Goal: Transaction & Acquisition: Book appointment/travel/reservation

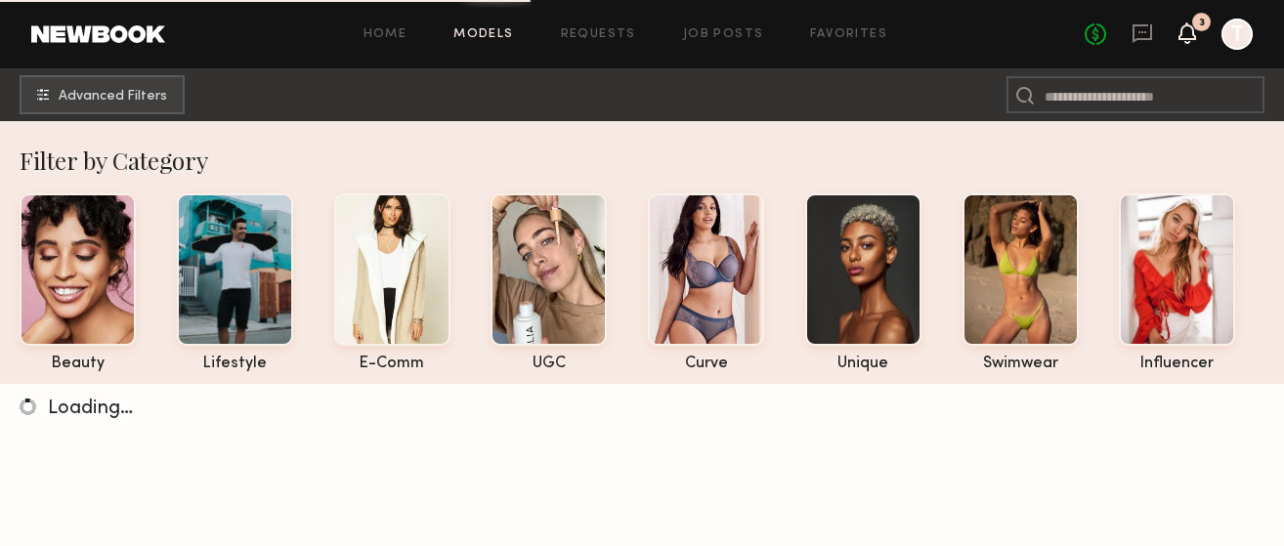
click at [1183, 35] on icon at bounding box center [1187, 32] width 16 height 14
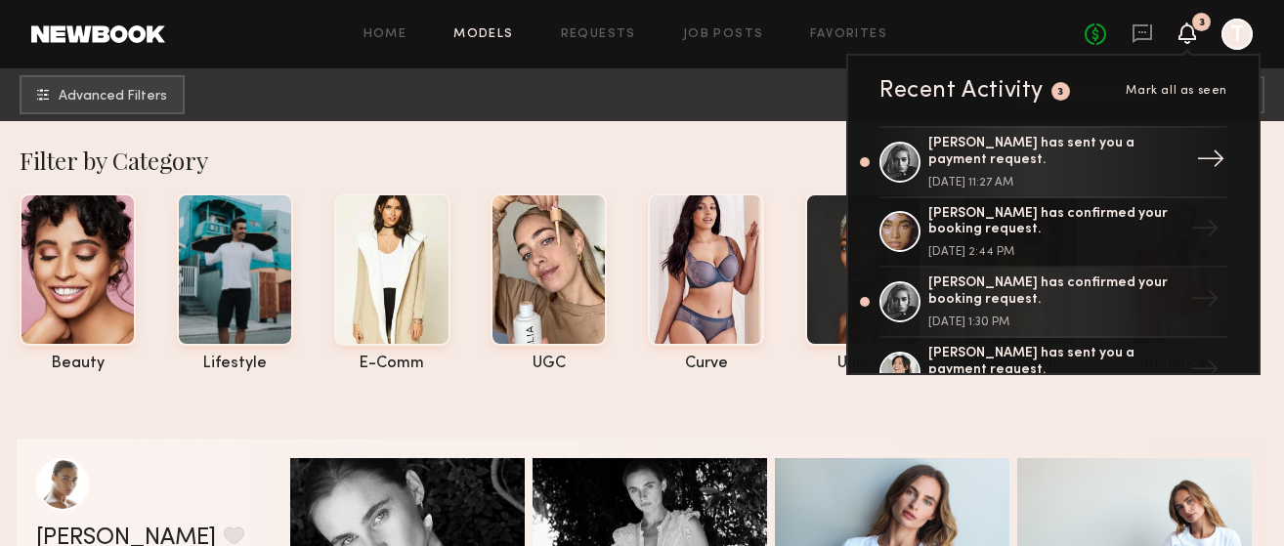
click at [991, 181] on div "[DATE] 11:27 AM" at bounding box center [1055, 183] width 254 height 12
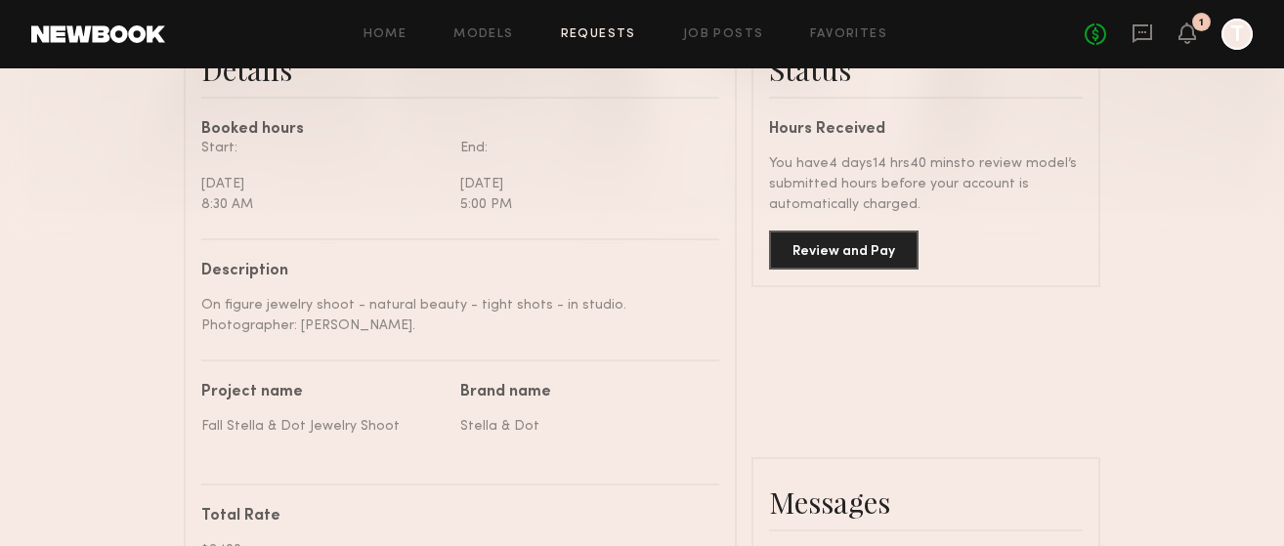
scroll to position [473, 0]
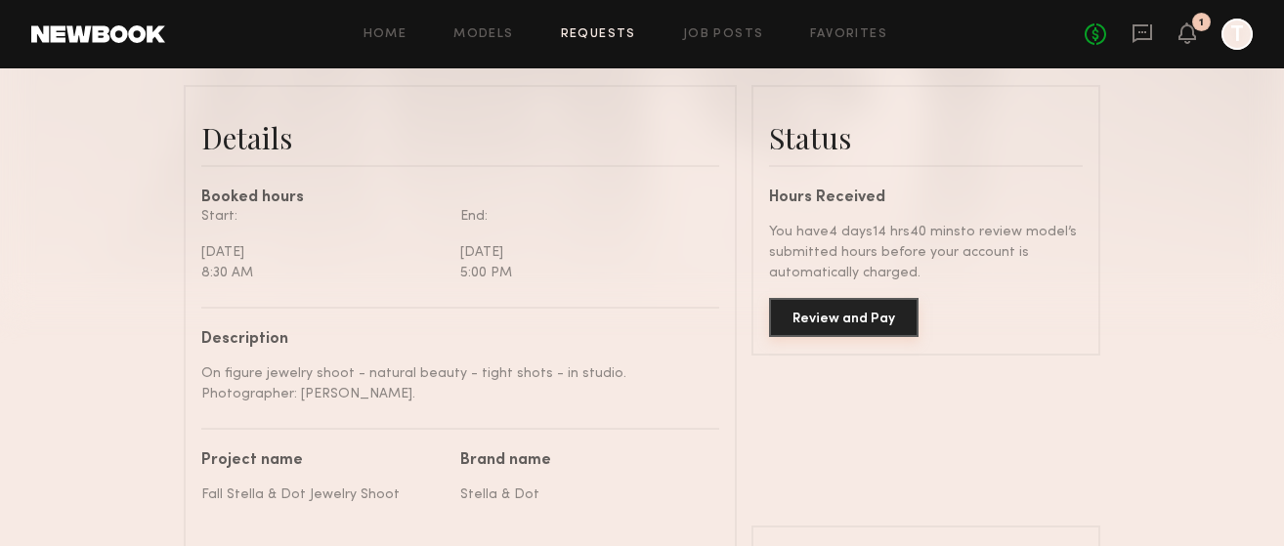
click at [887, 330] on button "Review and Pay" at bounding box center [843, 317] width 149 height 39
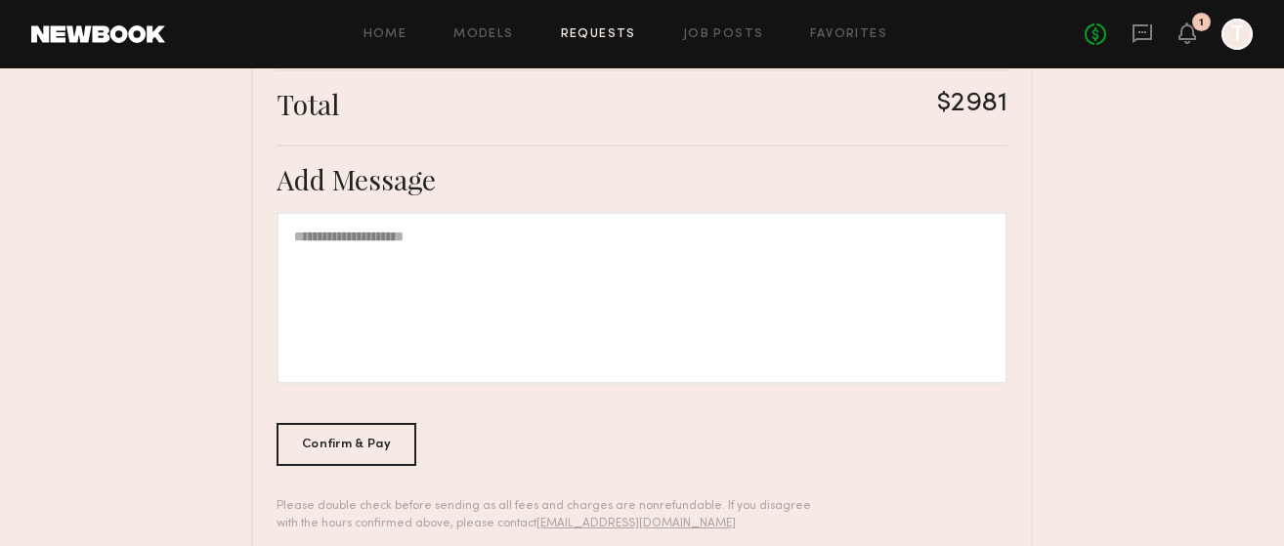
scroll to position [777, 0]
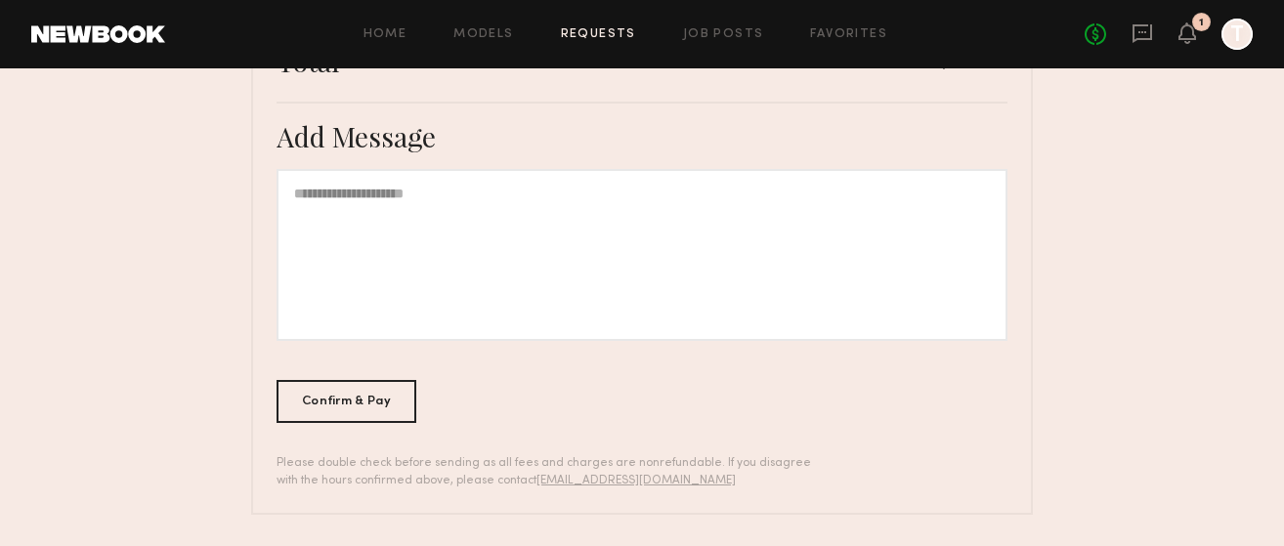
click at [636, 273] on div at bounding box center [641, 255] width 731 height 172
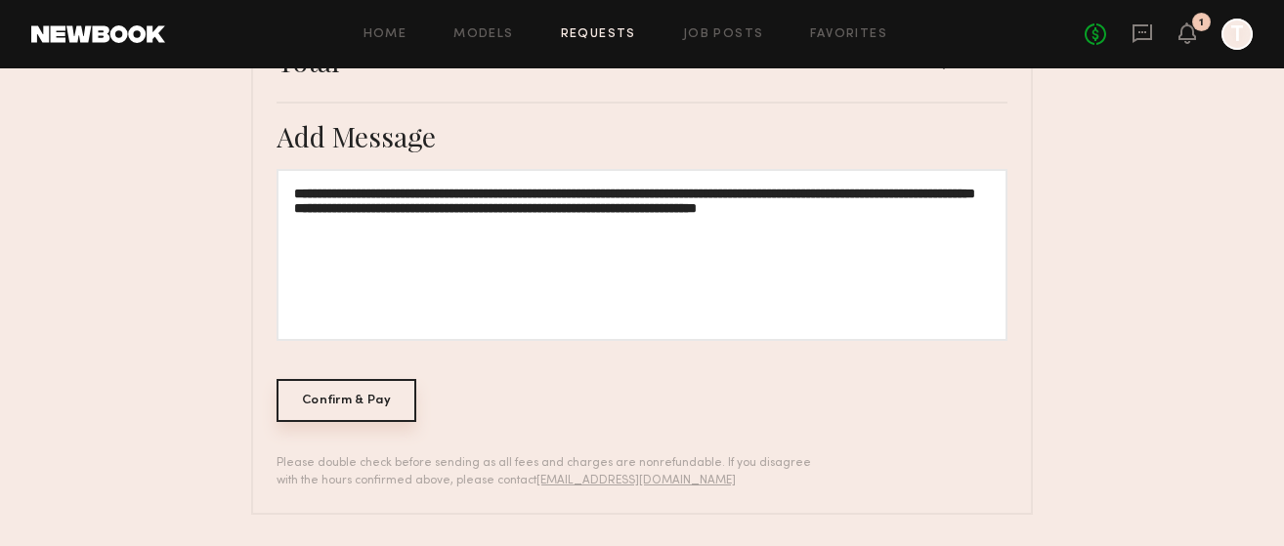
click at [337, 395] on div "Confirm & Pay" at bounding box center [346, 400] width 140 height 43
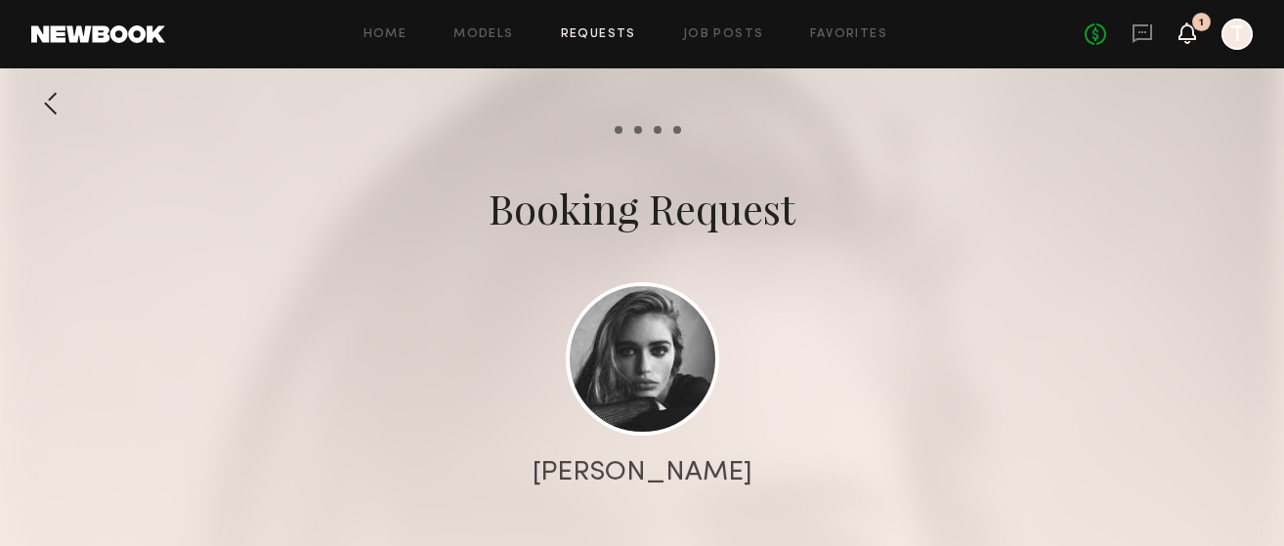
click at [1191, 33] on icon at bounding box center [1187, 32] width 16 height 14
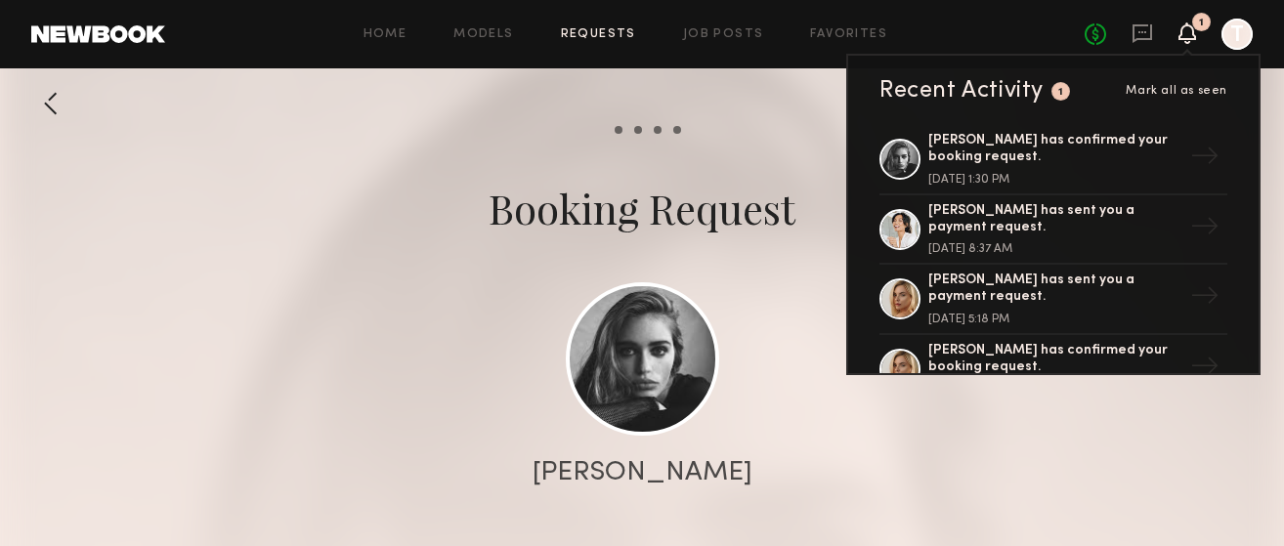
scroll to position [148, 0]
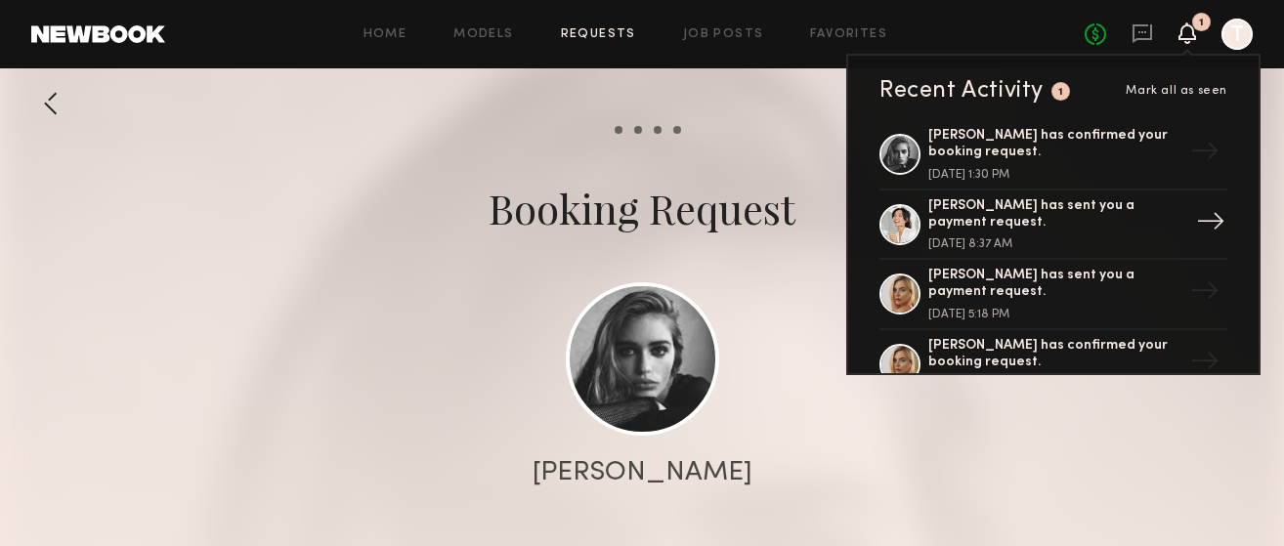
click at [1192, 227] on div "→" at bounding box center [1210, 224] width 45 height 51
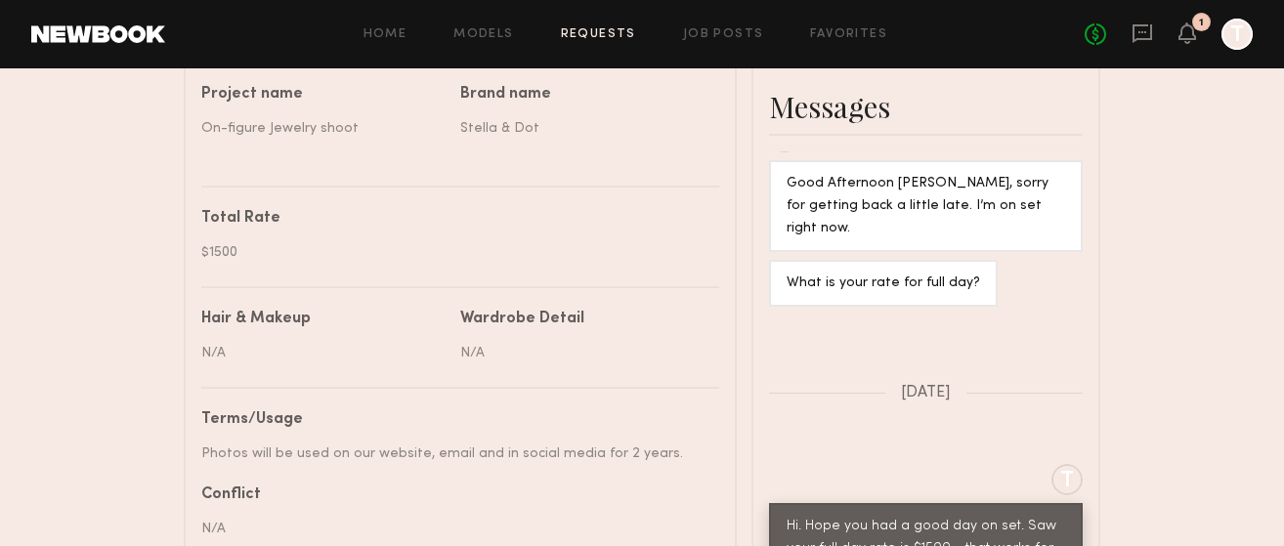
scroll to position [1354, 0]
